Goal: Find specific page/section: Find specific page/section

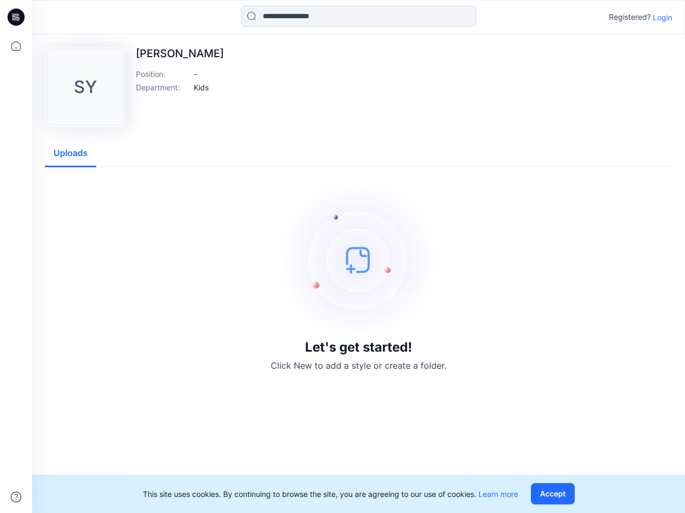
click at [342, 257] on img at bounding box center [358, 260] width 160 height 160
click at [17, 17] on icon at bounding box center [18, 17] width 4 height 1
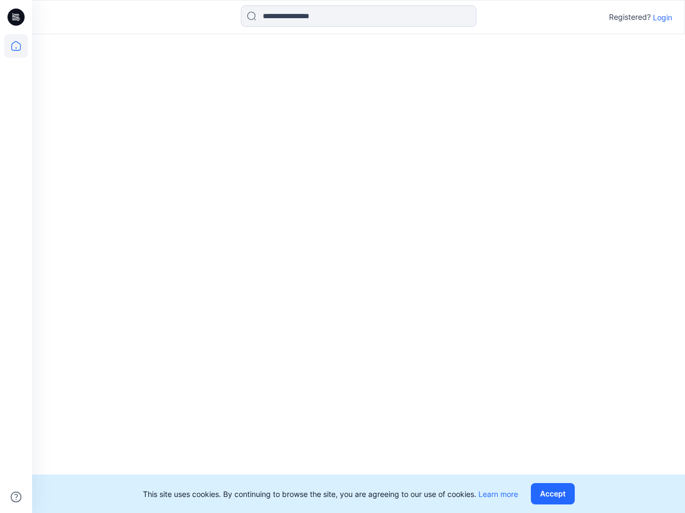
click at [16, 46] on icon at bounding box center [16, 46] width 24 height 24
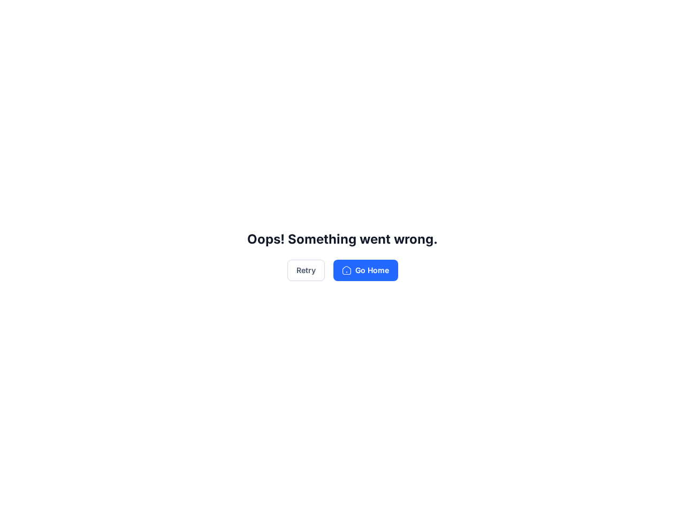
click at [358, 16] on div "Oops! Something went wrong. Retry Go Home" at bounding box center [342, 256] width 685 height 513
click at [662, 17] on div "Oops! Something went wrong. Retry Go Home" at bounding box center [342, 256] width 685 height 513
click at [201, 87] on div "Oops! Something went wrong. Retry Go Home" at bounding box center [342, 256] width 685 height 513
click at [71, 153] on div "Oops! Something went wrong. Retry Go Home" at bounding box center [342, 256] width 685 height 513
click at [555, 494] on div "Oops! Something went wrong. Retry Go Home" at bounding box center [342, 256] width 685 height 513
